Goal: Browse casually: Explore the website without a specific task or goal

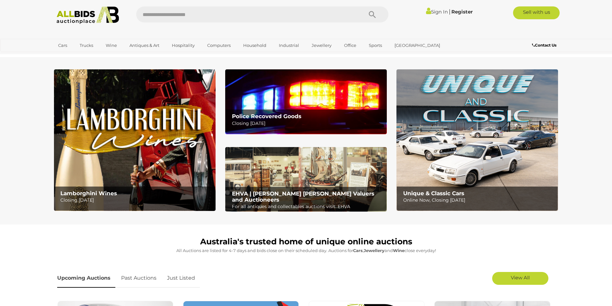
click at [281, 117] on b "Police Recovered Goods" at bounding box center [266, 116] width 69 height 6
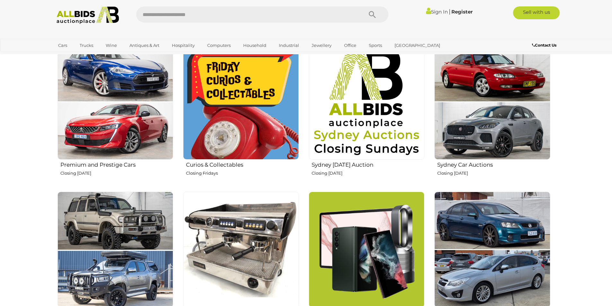
click at [226, 129] on img at bounding box center [241, 102] width 116 height 116
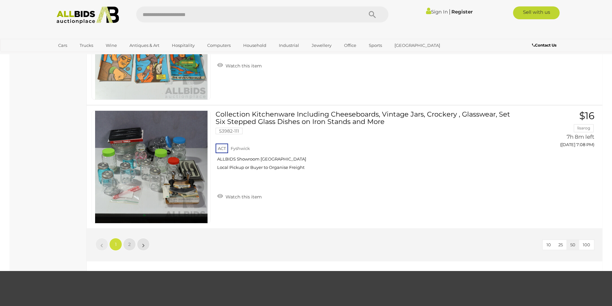
scroll to position [6076, 0]
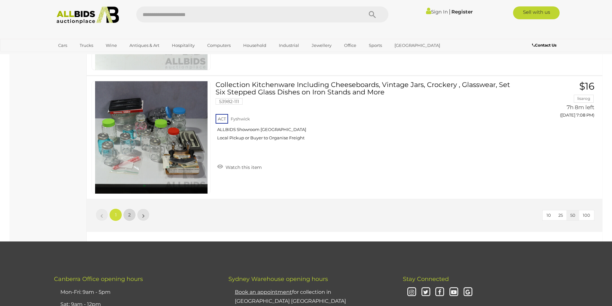
click at [130, 219] on link "2" at bounding box center [129, 215] width 13 height 13
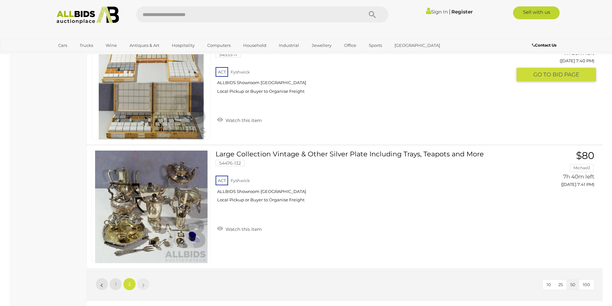
scroll to position [4169, 0]
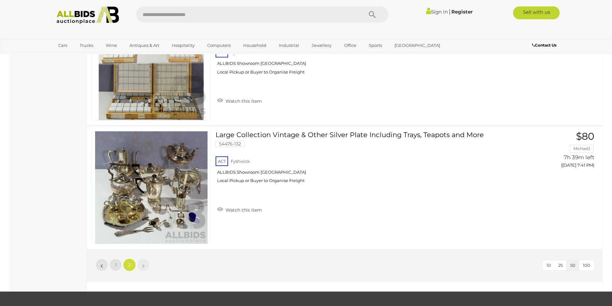
scroll to position [22, 0]
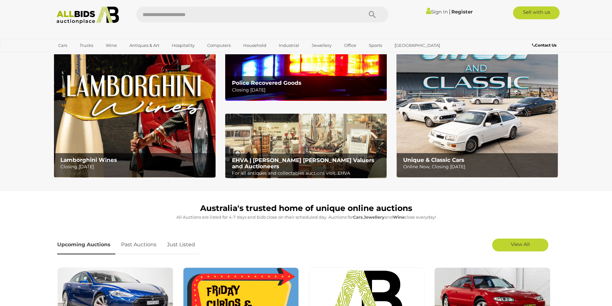
scroll to position [32, 0]
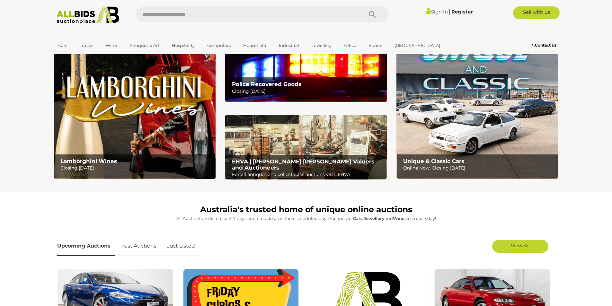
click at [318, 138] on img at bounding box center [306, 147] width 162 height 65
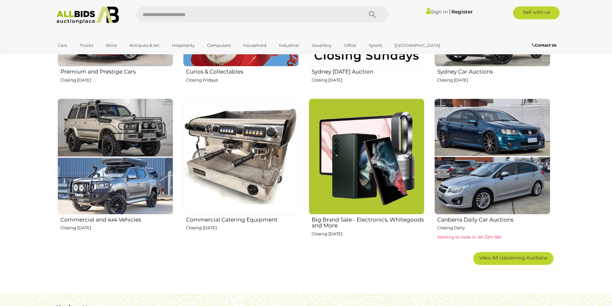
scroll to position [354, 0]
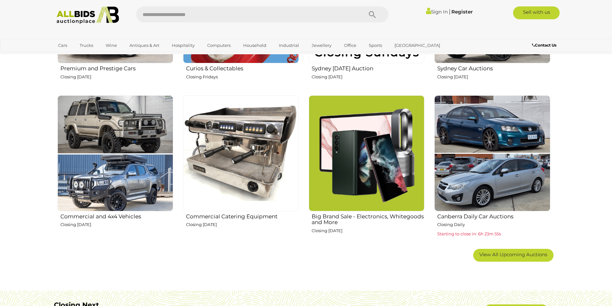
click at [365, 155] on img at bounding box center [367, 153] width 116 height 116
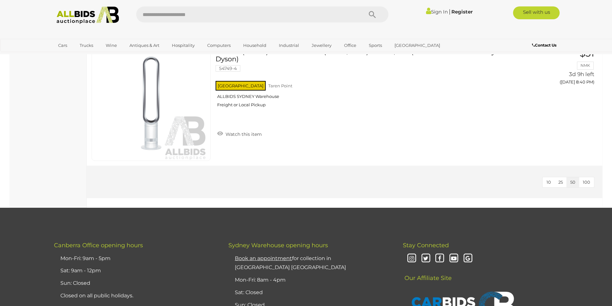
scroll to position [1543, 0]
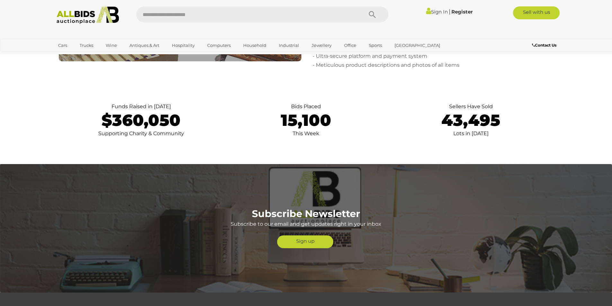
scroll to position [1415, 0]
